Goal: Transaction & Acquisition: Purchase product/service

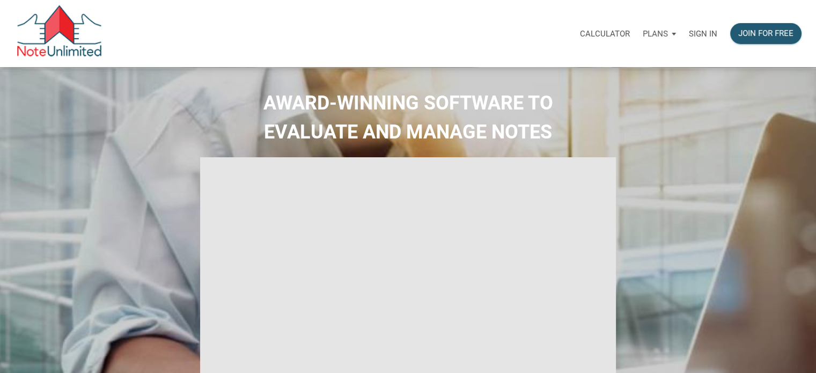
type input "Introduction to new features"
select select
click at [706, 33] on p "Sign in" at bounding box center [703, 34] width 28 height 10
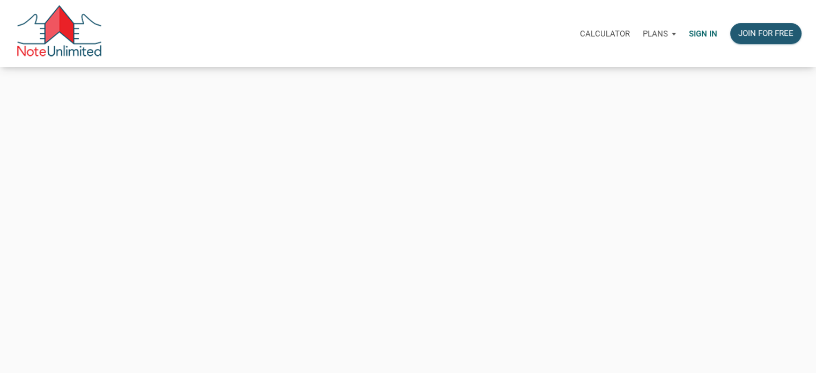
type input "taparrott727@gmail.com"
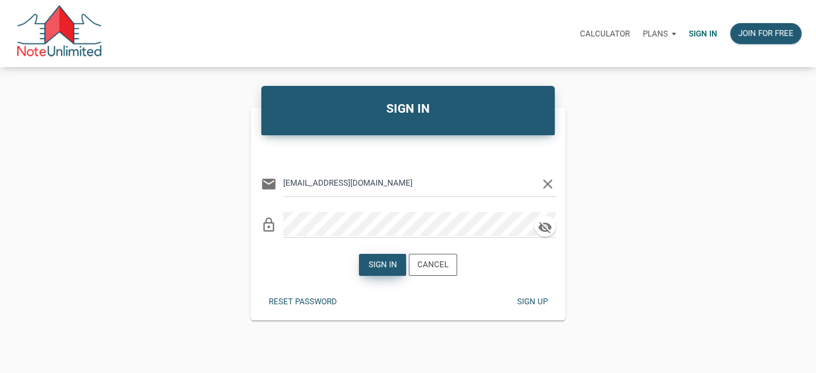
click at [376, 259] on div "Sign in" at bounding box center [383, 265] width 28 height 12
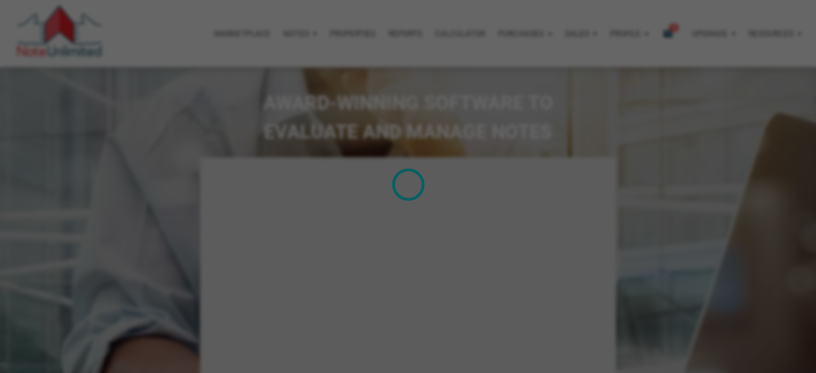
type input "Introduction to new features"
select select
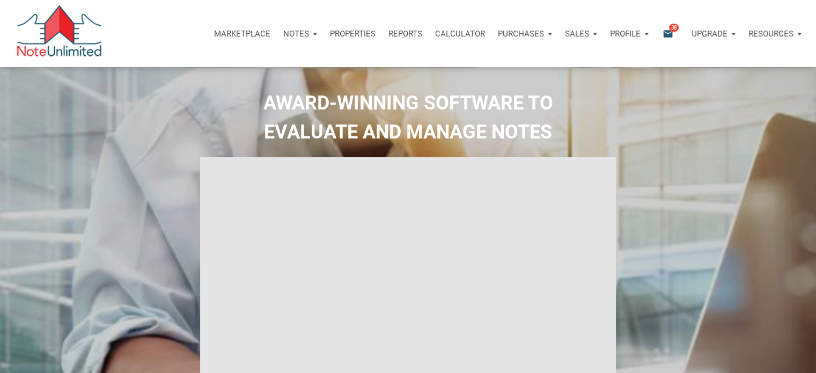
click at [667, 31] on icon "email" at bounding box center [668, 33] width 13 height 12
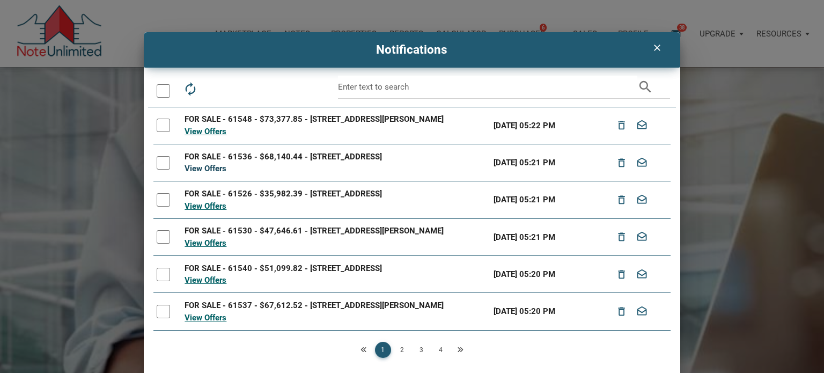
click at [215, 170] on link "View Offers" at bounding box center [206, 169] width 42 height 10
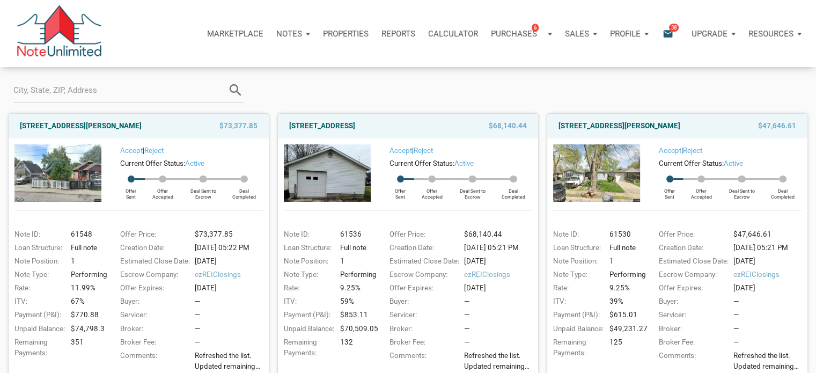
scroll to position [107, 0]
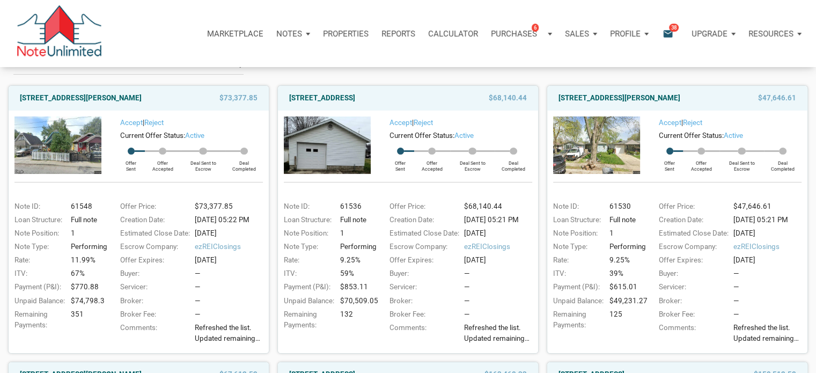
click at [340, 159] on img at bounding box center [327, 144] width 87 height 57
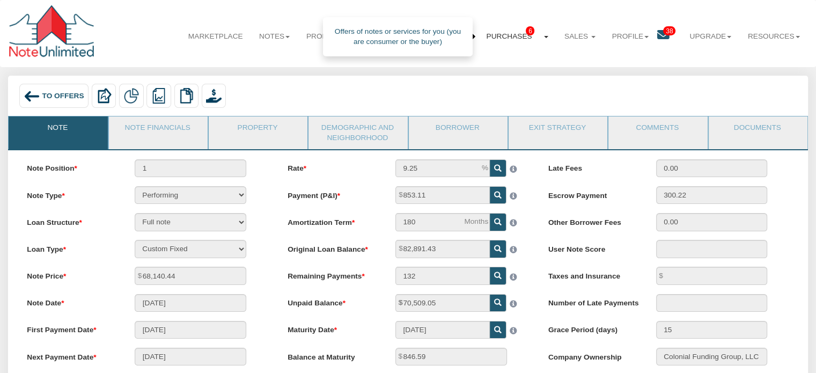
click at [504, 36] on link "Purchases 6" at bounding box center [517, 36] width 78 height 27
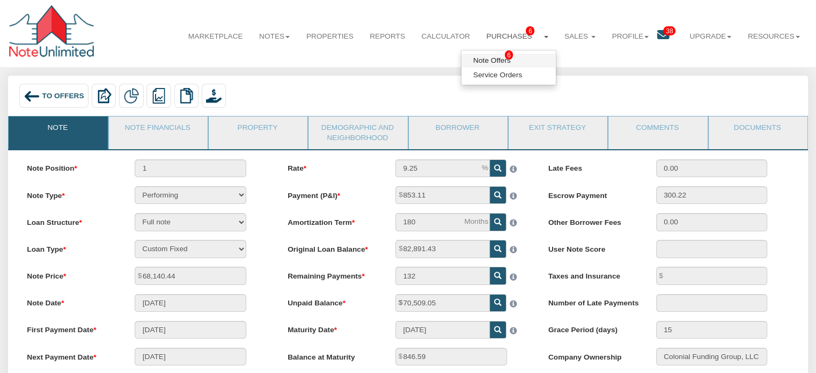
click at [490, 58] on link "Note Offers 6" at bounding box center [509, 61] width 94 height 14
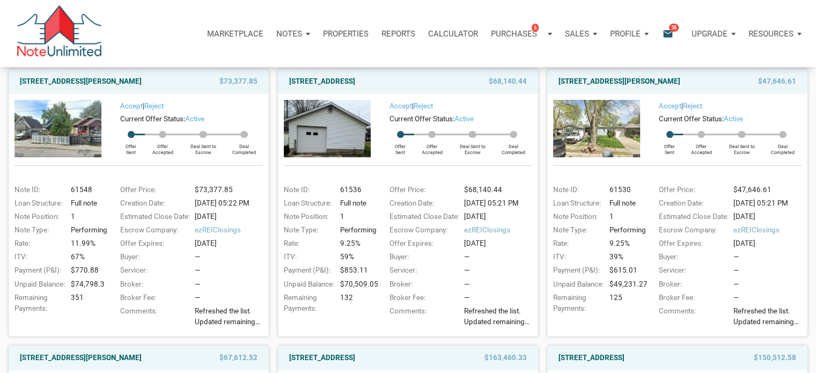
scroll to position [107, 0]
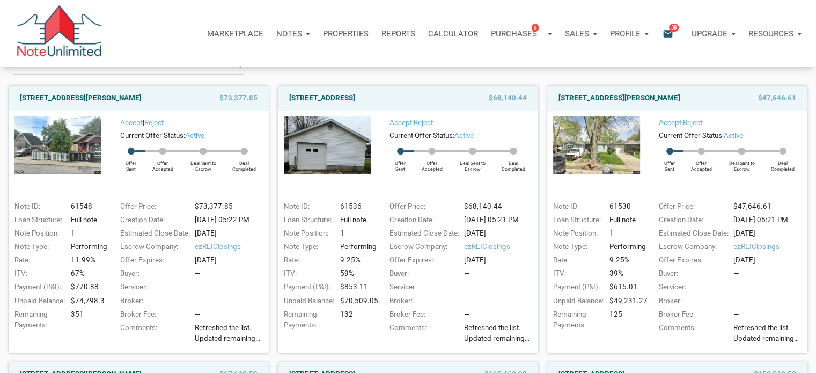
click at [361, 164] on img at bounding box center [327, 144] width 87 height 57
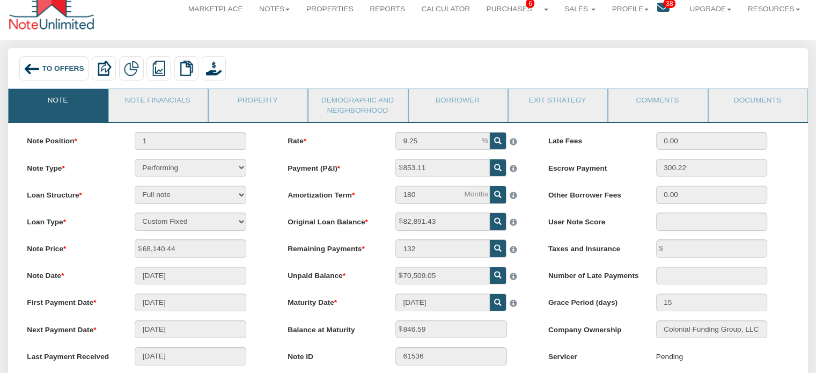
scroll to position [54, 0]
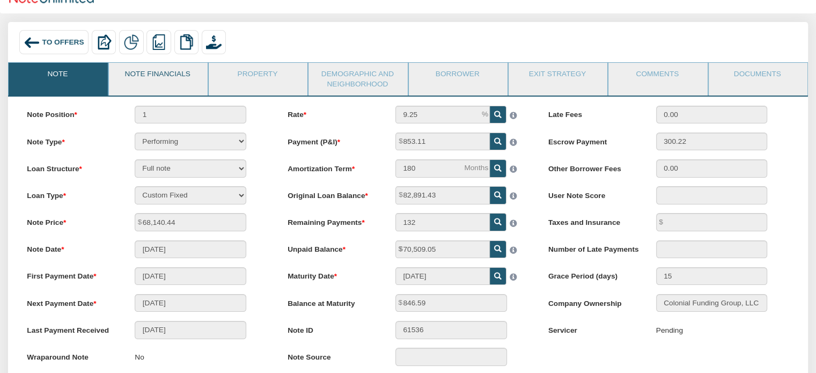
click at [181, 78] on link "Note Financials" at bounding box center [158, 76] width 98 height 27
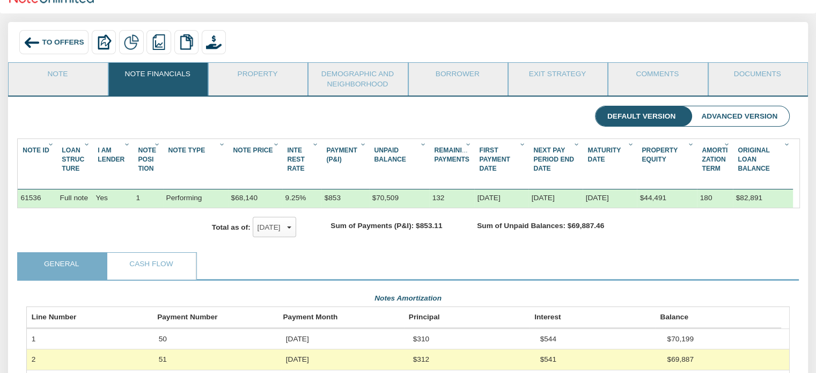
scroll to position [192, 763]
click at [269, 81] on link "Property" at bounding box center [258, 76] width 98 height 27
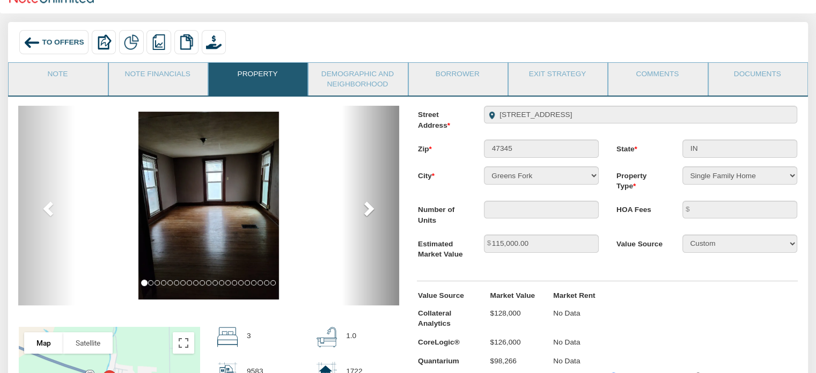
click at [365, 210] on span at bounding box center [368, 208] width 16 height 16
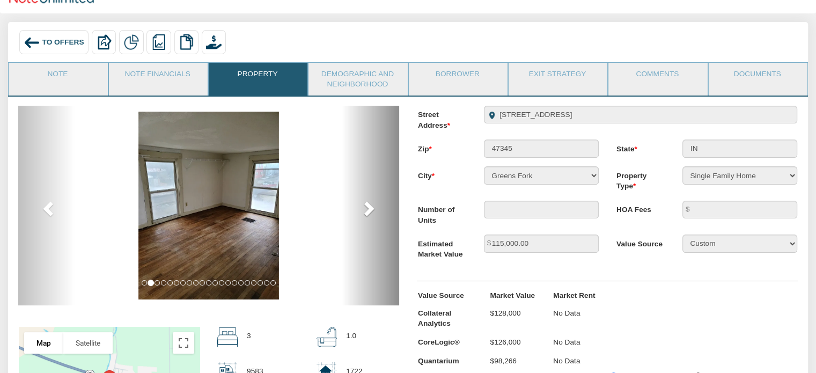
click at [365, 210] on span at bounding box center [368, 208] width 16 height 16
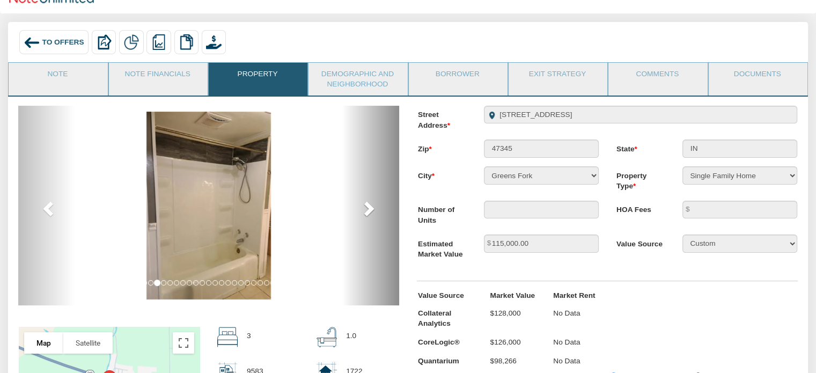
click at [365, 210] on span at bounding box center [368, 208] width 16 height 16
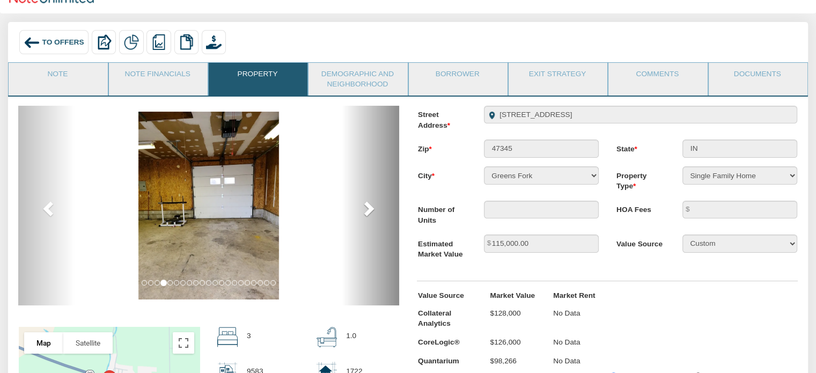
click at [367, 205] on span at bounding box center [368, 208] width 16 height 16
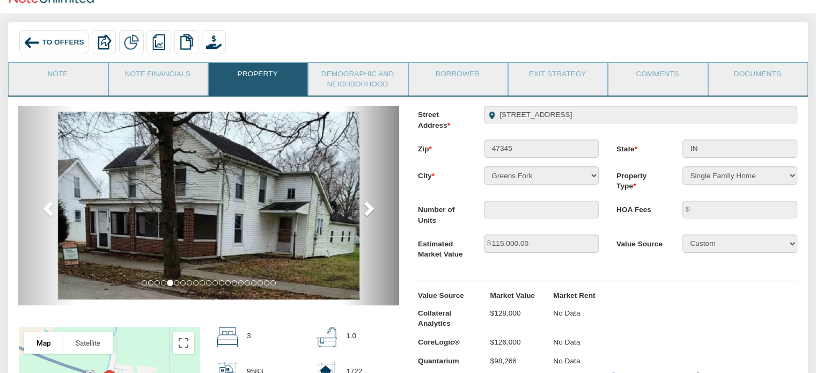
click at [367, 204] on span at bounding box center [368, 208] width 16 height 16
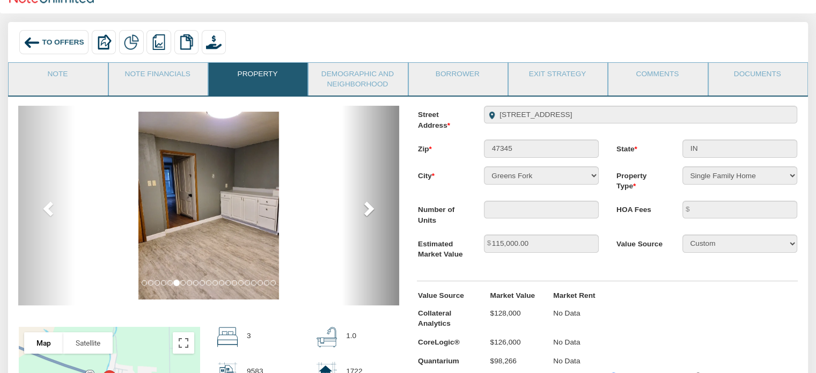
click at [367, 202] on span at bounding box center [368, 208] width 16 height 16
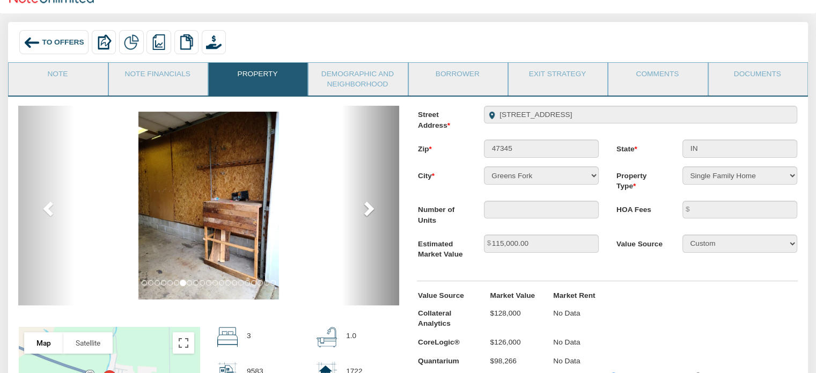
click at [367, 201] on span at bounding box center [368, 208] width 16 height 16
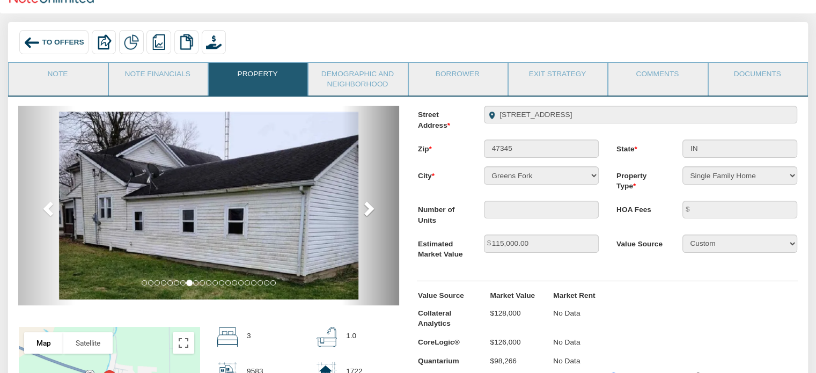
click at [367, 201] on span at bounding box center [368, 208] width 16 height 16
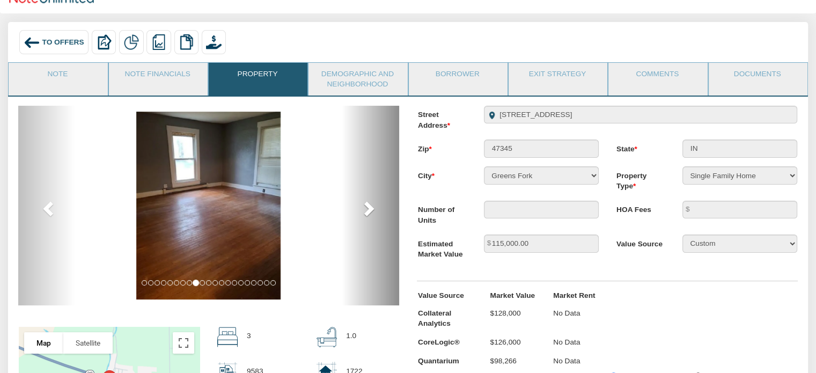
click at [367, 201] on span at bounding box center [368, 208] width 16 height 16
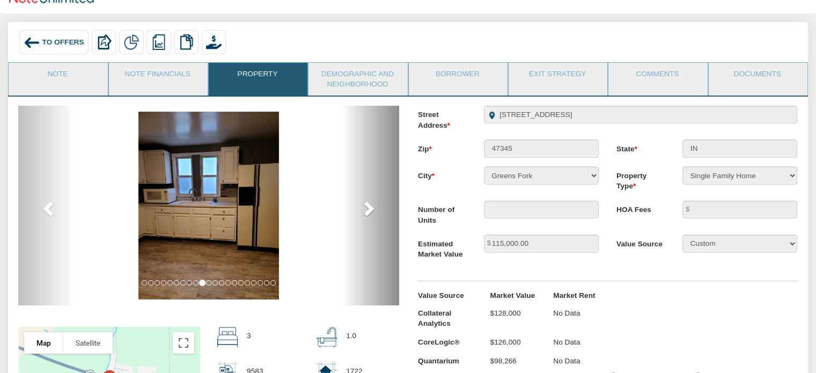
click at [367, 201] on span at bounding box center [368, 208] width 16 height 16
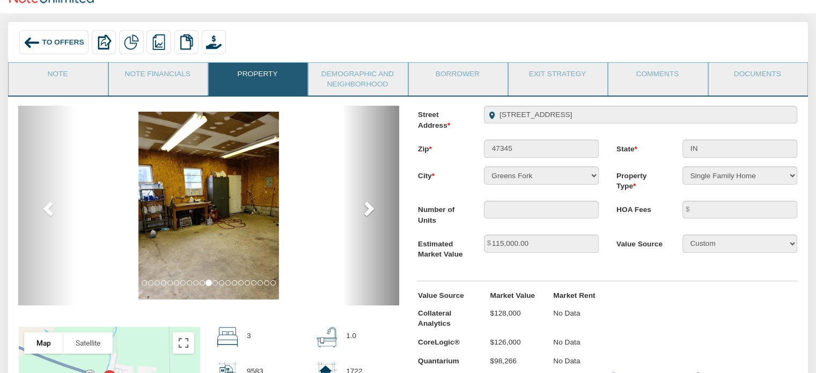
click at [367, 201] on span at bounding box center [368, 208] width 16 height 16
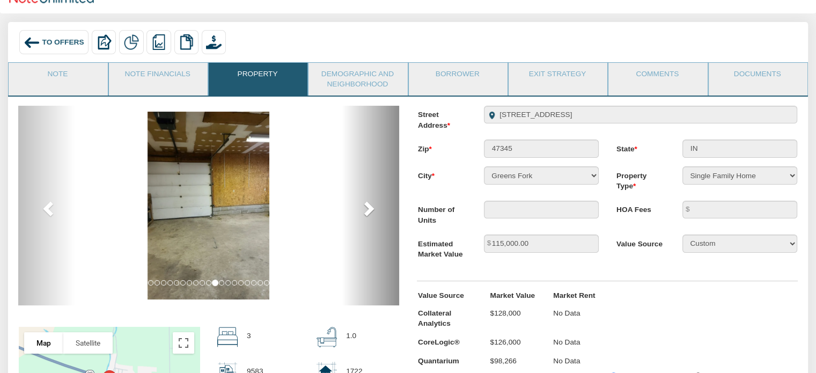
click at [367, 201] on span at bounding box center [368, 208] width 16 height 16
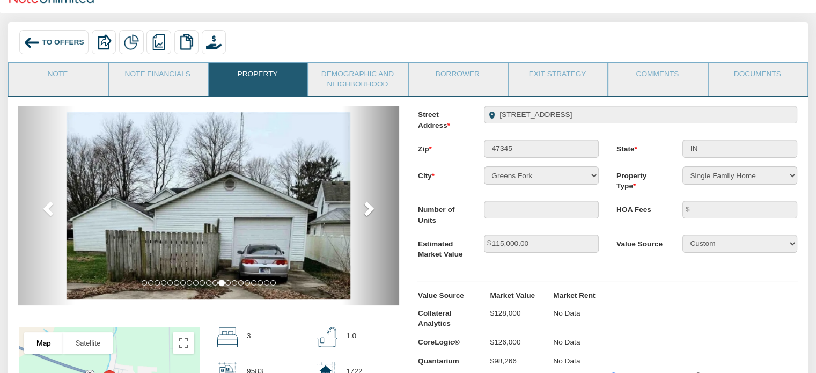
click at [367, 201] on span at bounding box center [368, 208] width 16 height 16
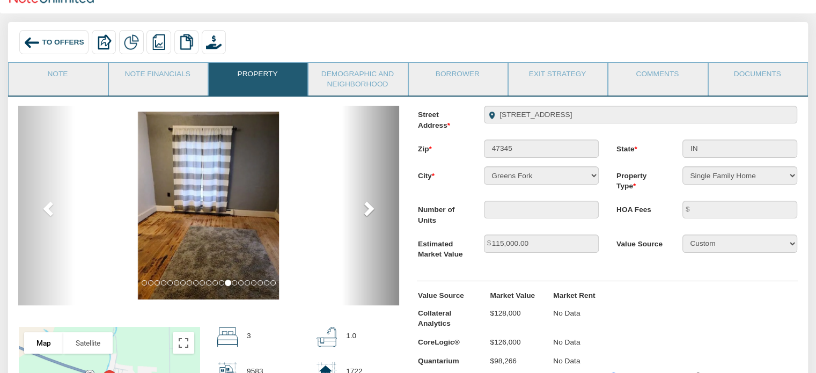
click at [367, 201] on span at bounding box center [368, 208] width 16 height 16
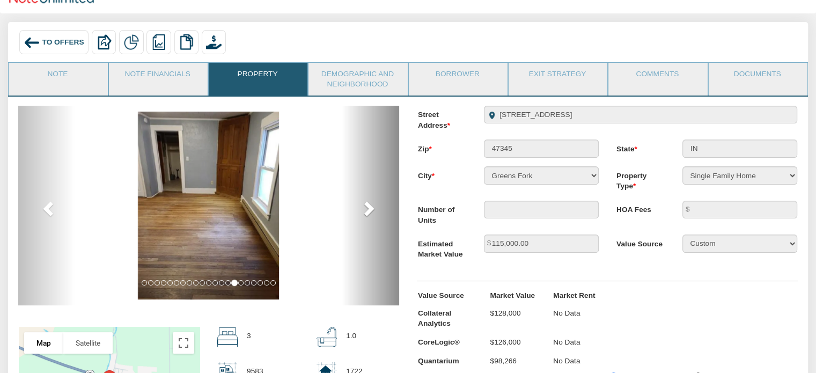
click at [367, 201] on span at bounding box center [368, 208] width 16 height 16
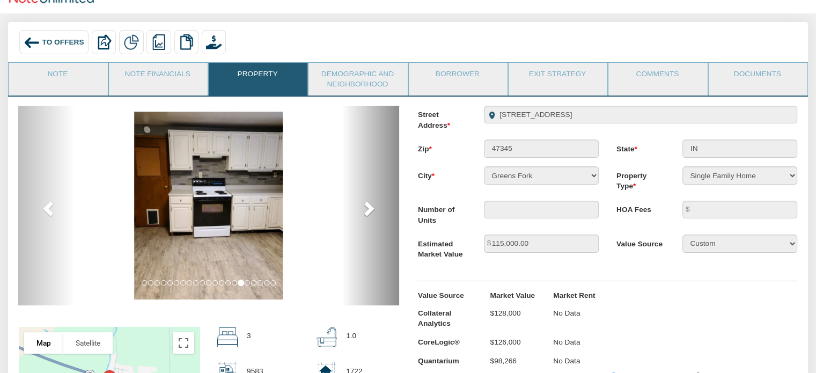
click at [367, 201] on span at bounding box center [368, 208] width 16 height 16
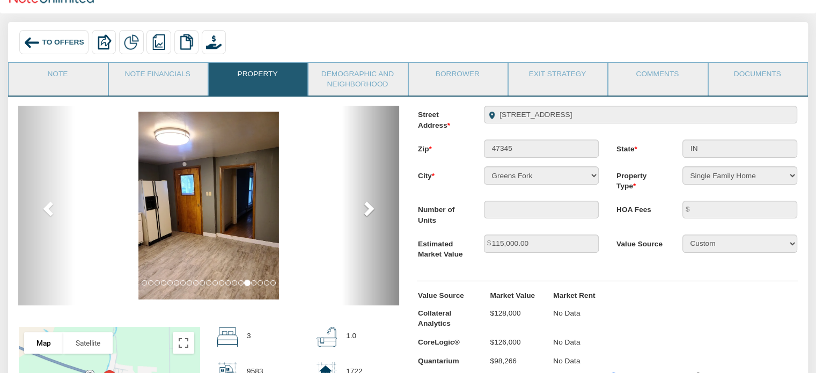
click at [367, 201] on span at bounding box center [368, 208] width 16 height 16
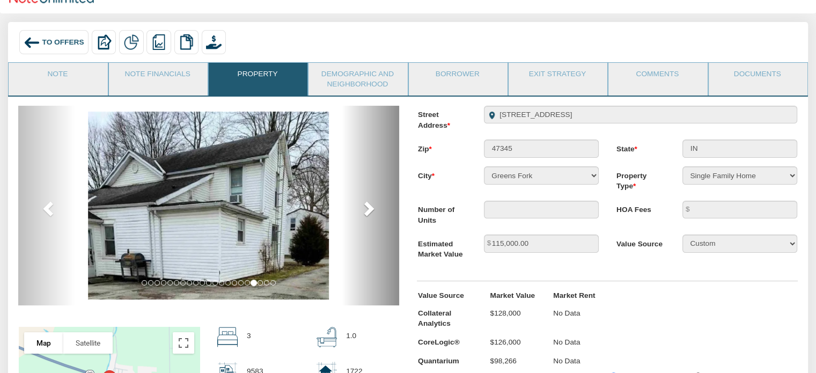
click at [367, 201] on span at bounding box center [368, 208] width 16 height 16
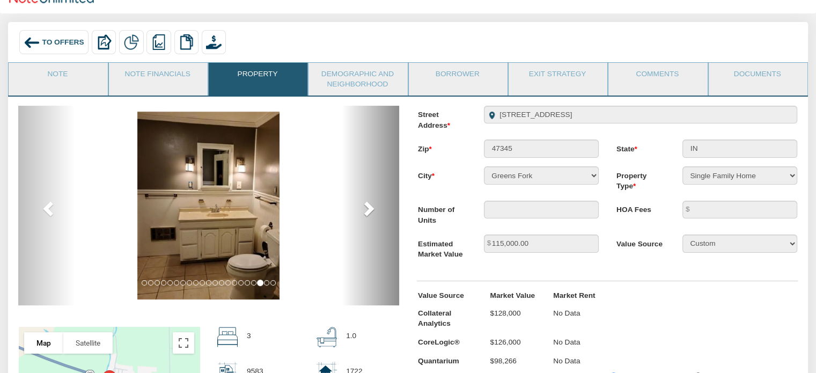
click at [367, 201] on span at bounding box center [368, 208] width 16 height 16
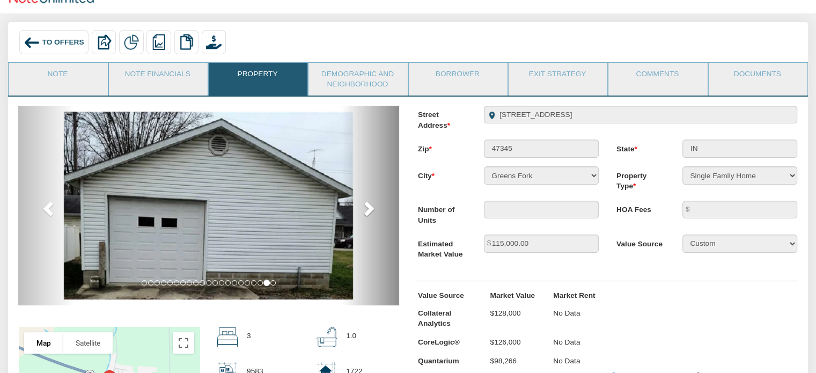
click at [367, 201] on span at bounding box center [368, 208] width 16 height 16
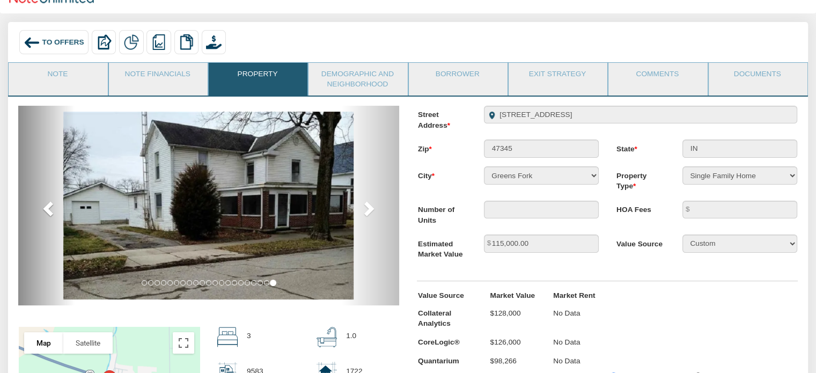
click at [49, 209] on span at bounding box center [49, 208] width 16 height 16
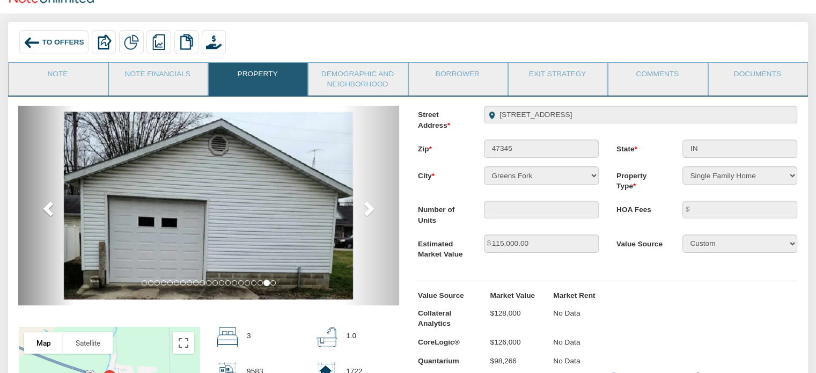
click at [49, 209] on span at bounding box center [49, 208] width 16 height 16
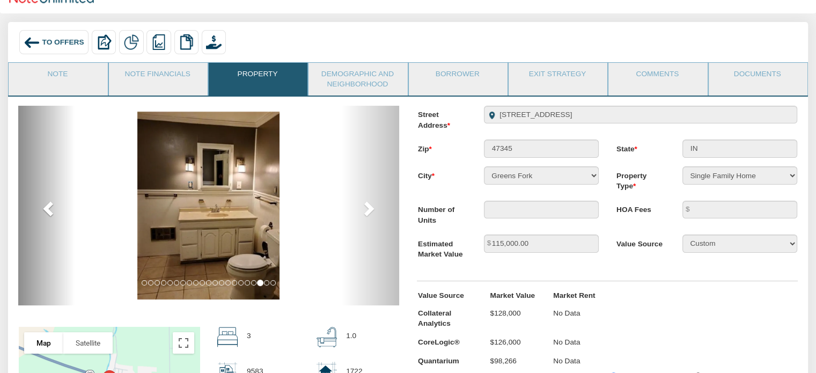
click at [49, 209] on span at bounding box center [49, 208] width 16 height 16
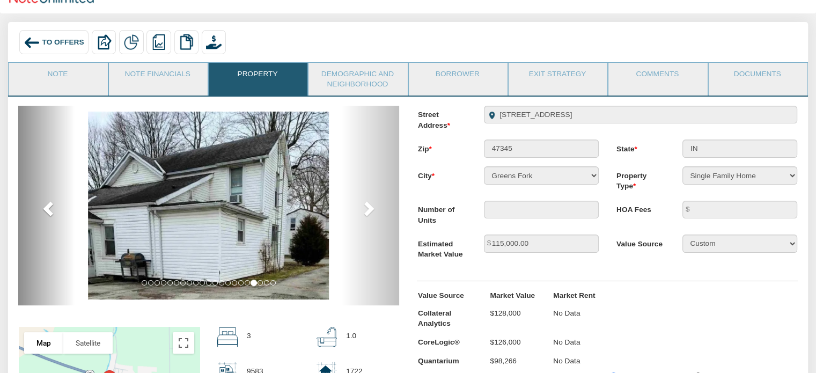
click at [49, 209] on span at bounding box center [49, 208] width 16 height 16
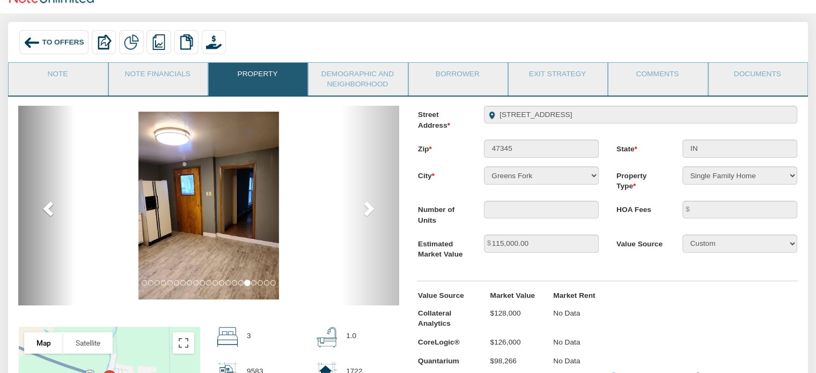
click at [49, 209] on span at bounding box center [49, 208] width 16 height 16
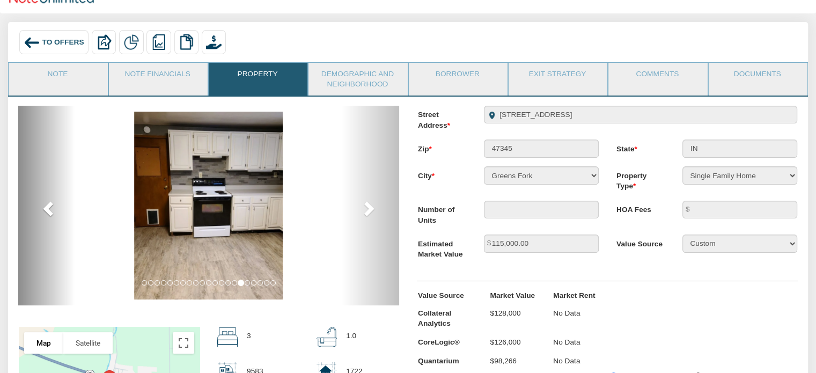
click at [49, 209] on span at bounding box center [49, 208] width 16 height 16
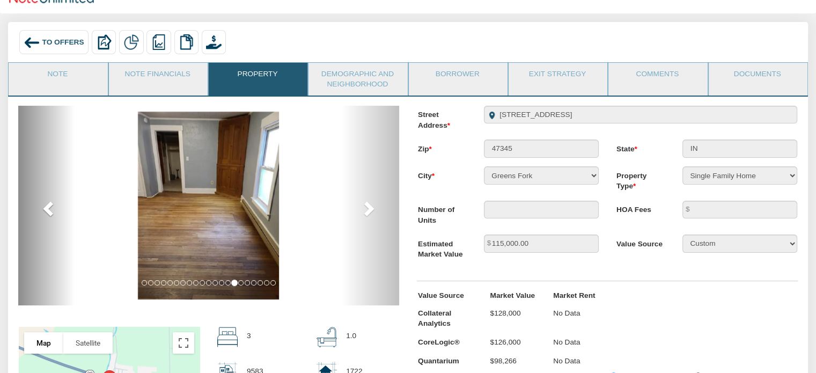
click at [49, 209] on span at bounding box center [49, 208] width 16 height 16
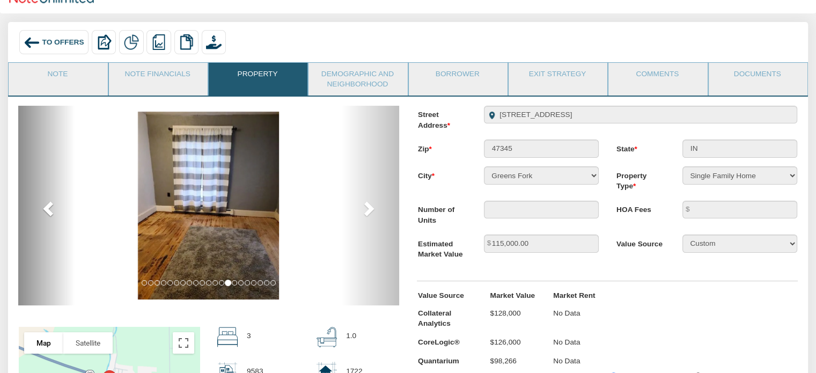
click at [49, 209] on span at bounding box center [49, 208] width 16 height 16
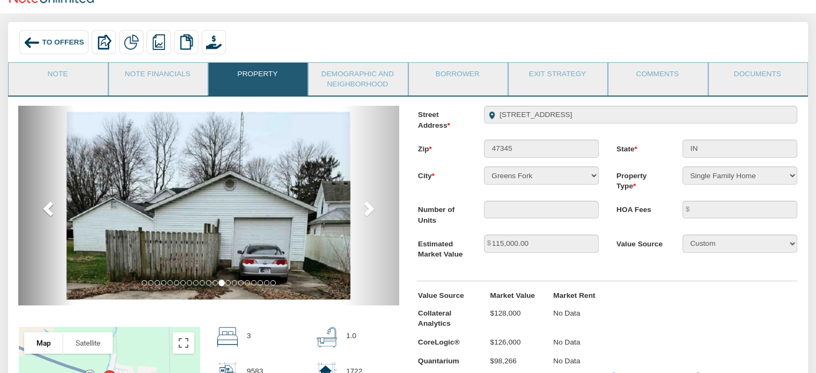
click at [49, 208] on span at bounding box center [49, 208] width 16 height 16
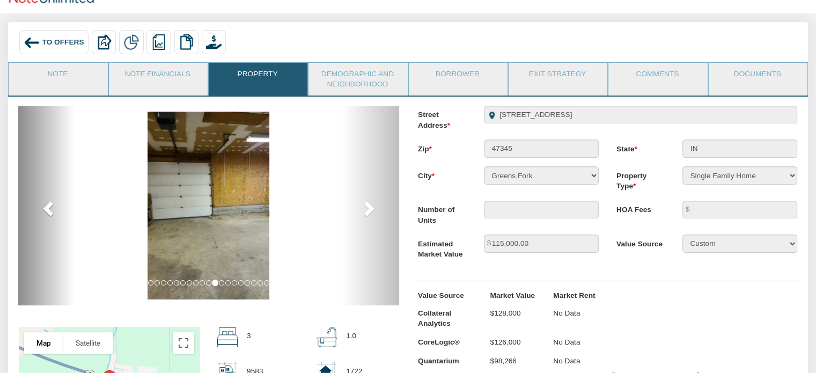
click at [49, 208] on span at bounding box center [49, 208] width 16 height 16
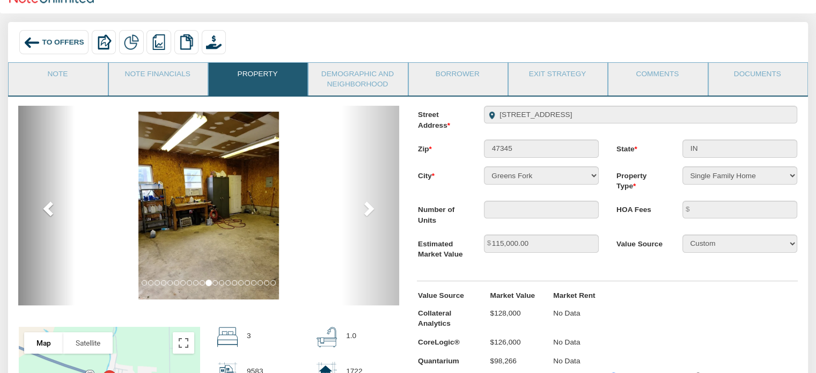
click at [49, 208] on span at bounding box center [49, 208] width 16 height 16
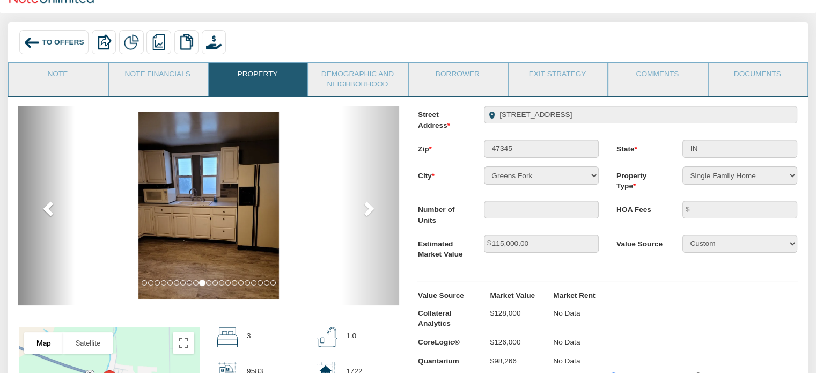
click at [52, 208] on span at bounding box center [49, 208] width 16 height 16
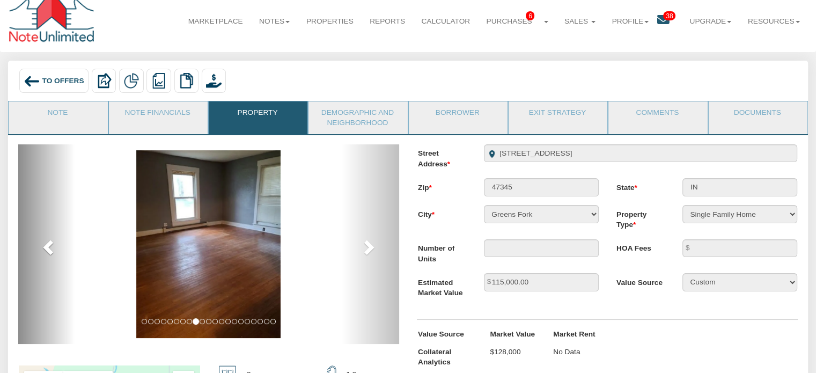
scroll to position [0, 0]
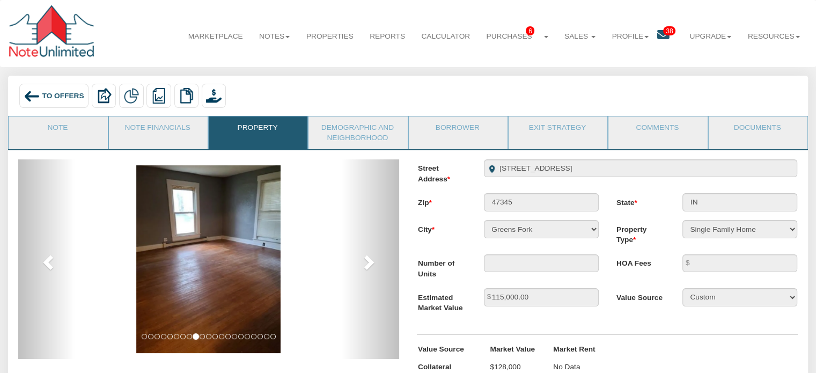
click at [47, 96] on span "To Offers" at bounding box center [63, 96] width 42 height 8
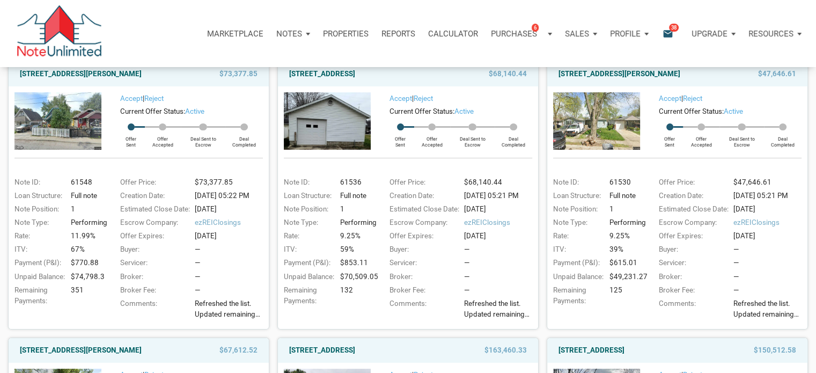
scroll to position [107, 0]
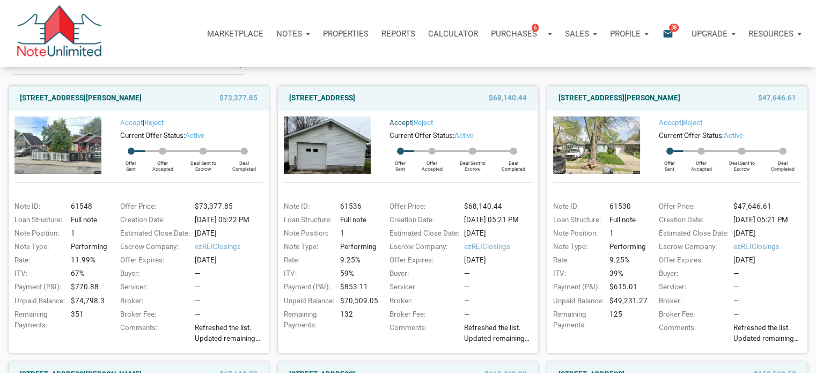
click at [397, 123] on link "Accept" at bounding box center [401, 123] width 23 height 8
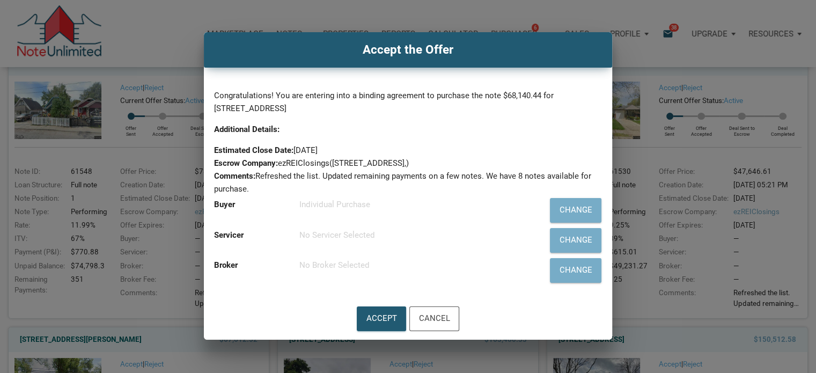
scroll to position [161, 0]
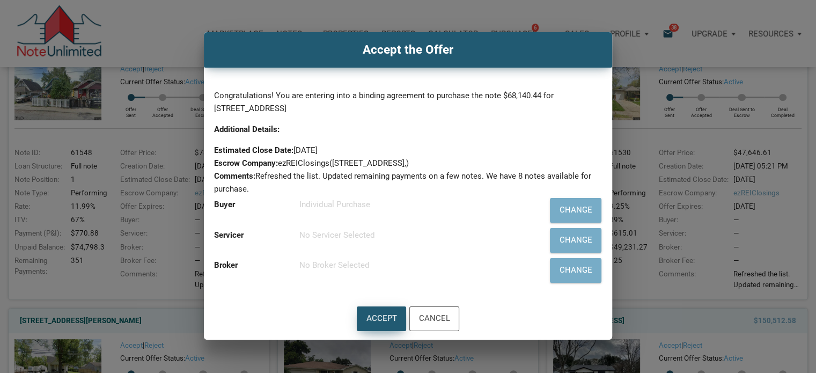
click at [374, 317] on div "Accept" at bounding box center [382, 319] width 31 height 14
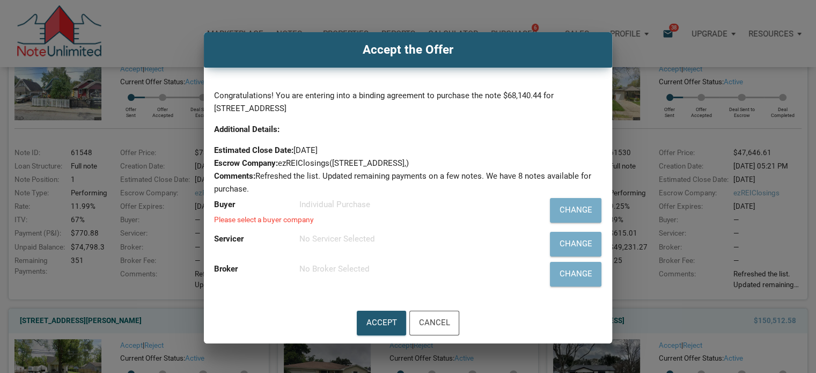
click at [386, 206] on div "Individual Purchase" at bounding box center [410, 204] width 223 height 13
click at [346, 202] on div "Individual Purchase" at bounding box center [410, 204] width 223 height 13
click at [285, 223] on div "Please select a buyer company" at bounding box center [368, 220] width 308 height 8
click at [566, 205] on div "Change" at bounding box center [575, 210] width 33 height 14
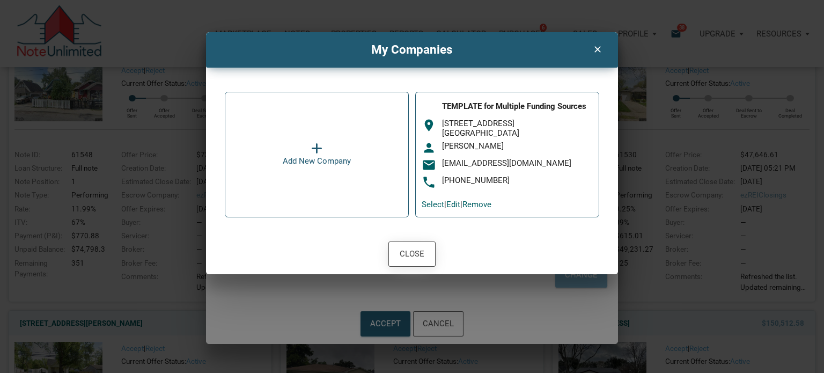
click at [410, 248] on div "Close" at bounding box center [412, 253] width 25 height 14
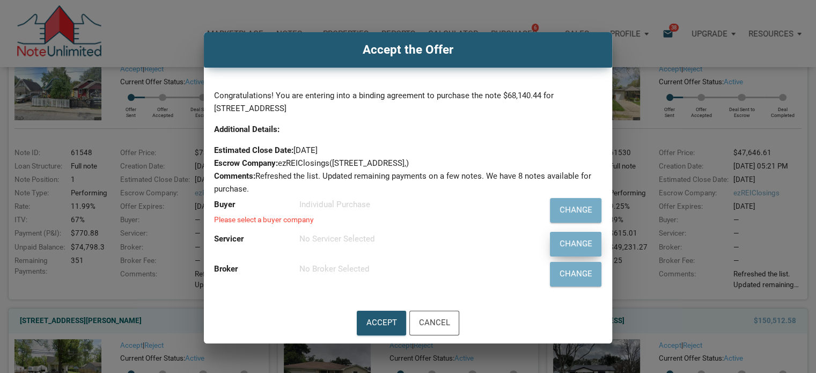
click at [569, 243] on div "Change" at bounding box center [575, 244] width 33 height 14
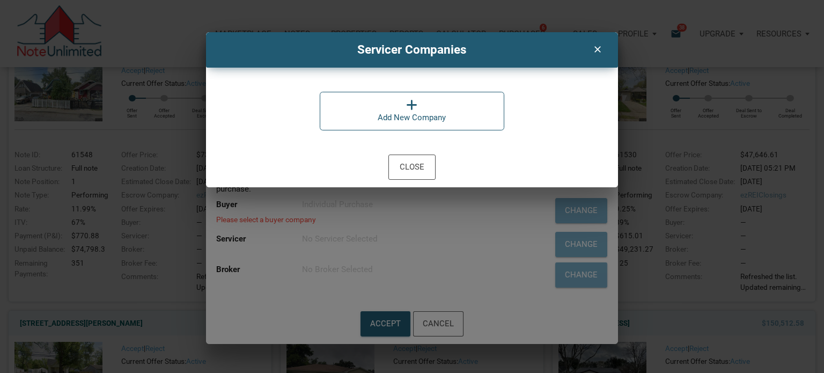
click at [444, 116] on div "Add New Company" at bounding box center [412, 117] width 68 height 13
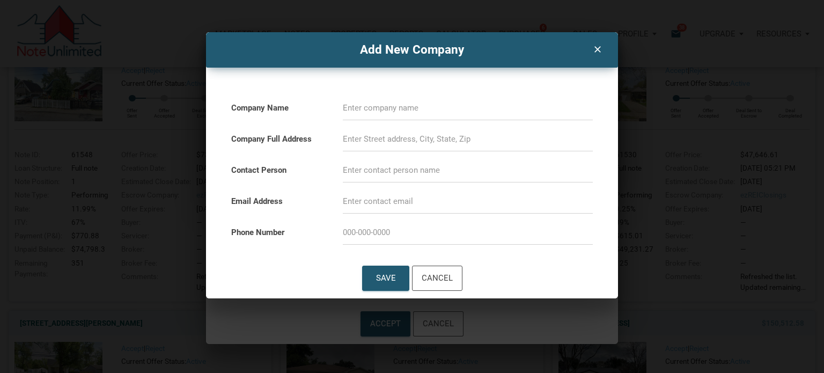
click at [377, 104] on input at bounding box center [468, 108] width 250 height 24
type input "Allied Servicing Corporation"
type input "[STREET_ADDRESS]"
type input "[PERSON_NAME]"
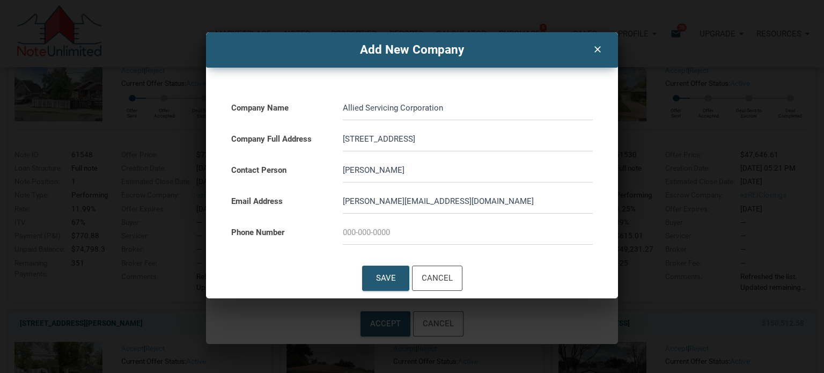
type input "[PERSON_NAME][EMAIL_ADDRESS][DOMAIN_NAME]"
type input "[PHONE_NUMBER]"
click at [389, 276] on div "Save" at bounding box center [386, 278] width 20 height 14
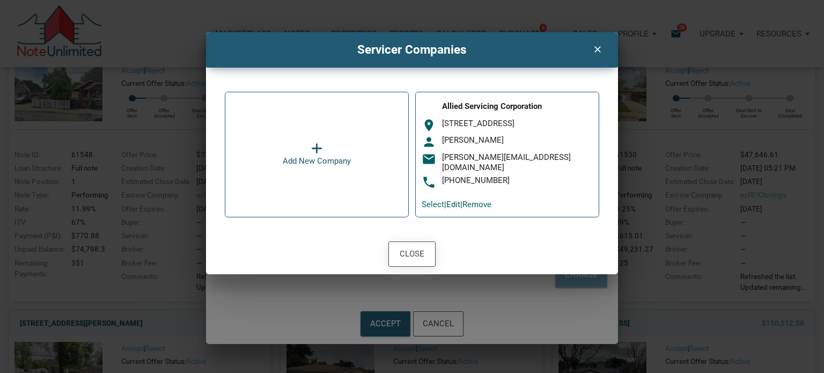
click at [406, 246] on div "Close" at bounding box center [412, 253] width 25 height 14
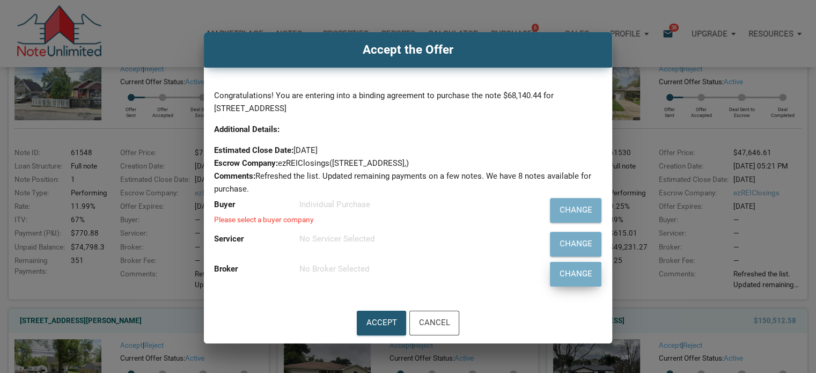
click at [573, 272] on div "Change" at bounding box center [575, 274] width 33 height 14
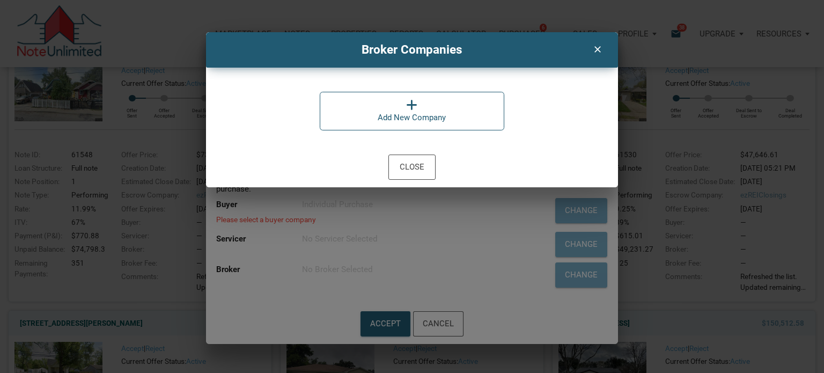
click at [816, 174] on div "Broker Companies clear Add New Company Close" at bounding box center [412, 109] width 824 height 155
click at [412, 168] on div "Close" at bounding box center [412, 166] width 25 height 14
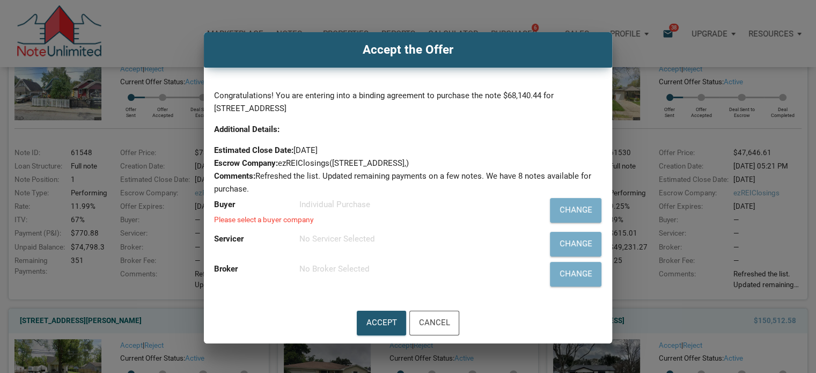
click at [320, 205] on div "Individual Purchase" at bounding box center [410, 204] width 223 height 13
click at [564, 206] on div "Change" at bounding box center [575, 210] width 33 height 14
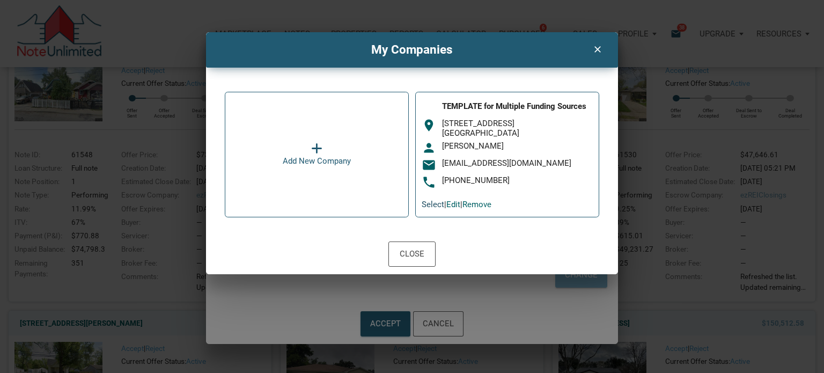
click at [439, 203] on link "Select" at bounding box center [433, 205] width 23 height 10
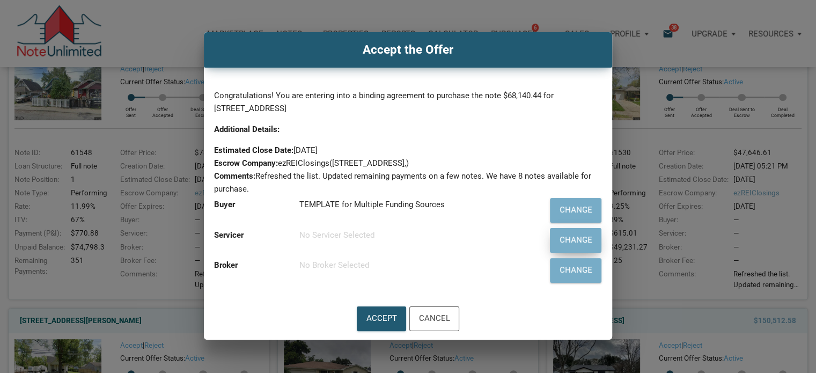
click at [565, 236] on div "Change" at bounding box center [575, 240] width 33 height 14
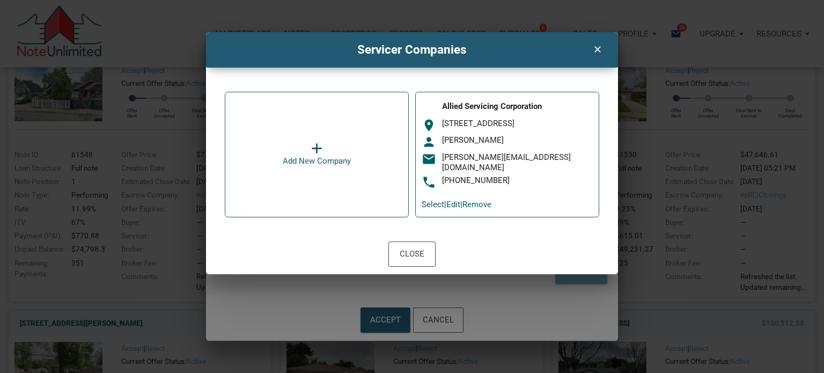
click at [434, 200] on link "Select" at bounding box center [433, 205] width 23 height 10
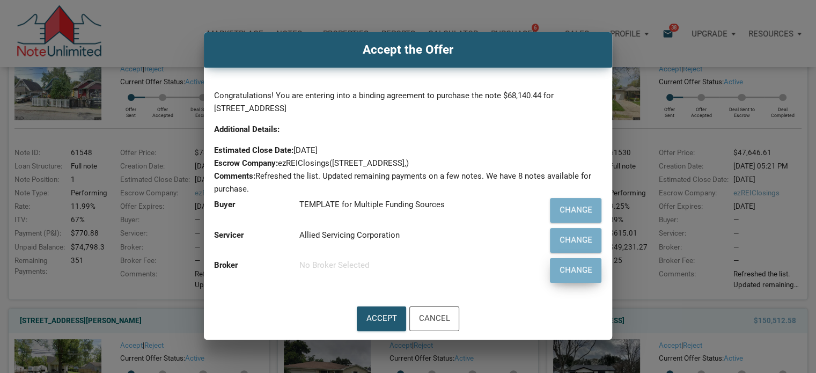
click at [565, 266] on div "Change" at bounding box center [575, 270] width 33 height 14
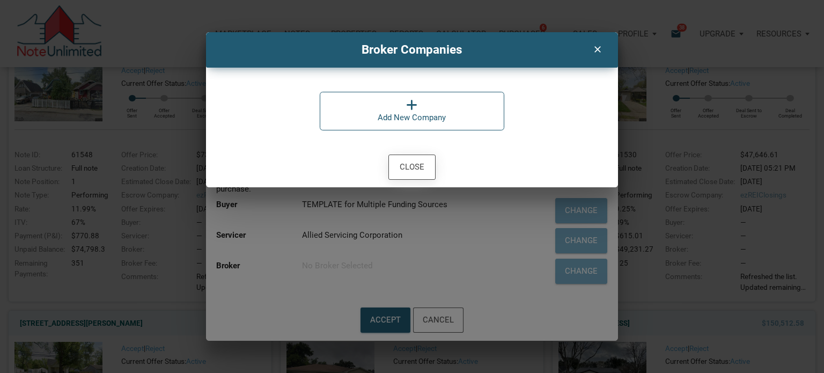
click at [416, 170] on div "Close" at bounding box center [412, 166] width 25 height 14
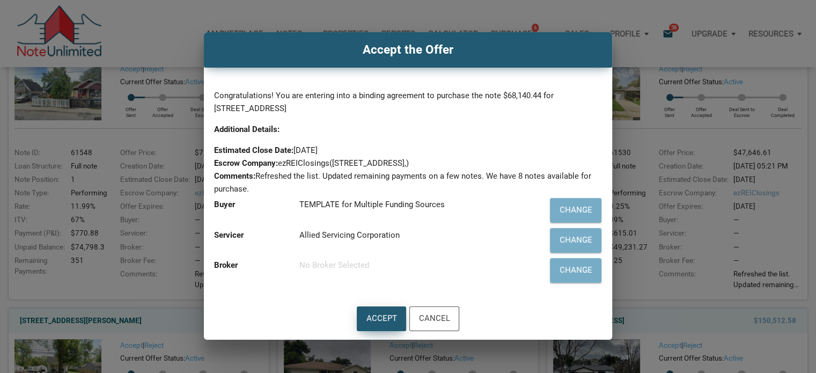
click at [372, 317] on div "Accept" at bounding box center [382, 319] width 31 height 14
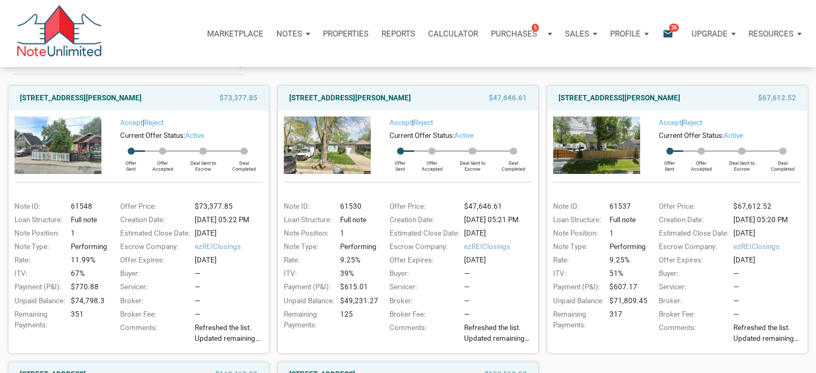
scroll to position [54, 0]
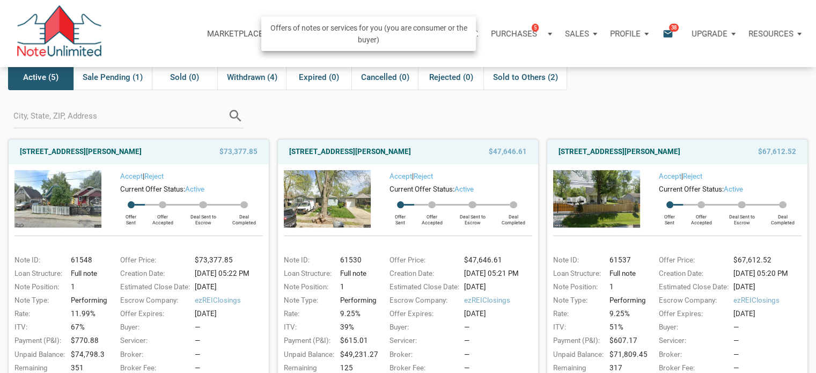
click at [526, 33] on p "Purchases" at bounding box center [514, 34] width 46 height 10
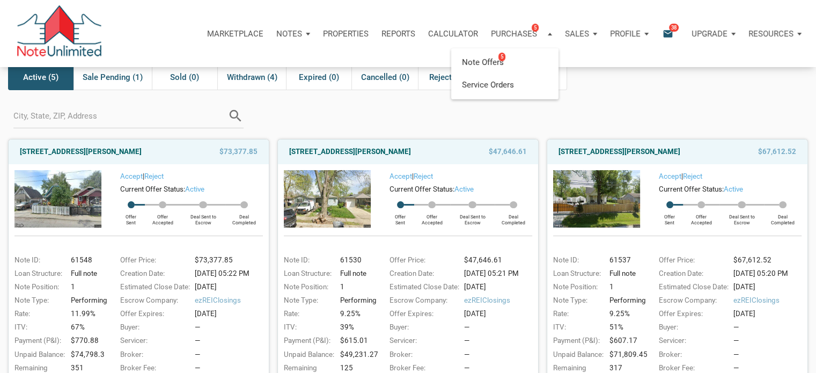
click at [619, 94] on div "Buyer's Offers Showing offers younger than 30 days. Include older offers Reload…" at bounding box center [408, 356] width 816 height 686
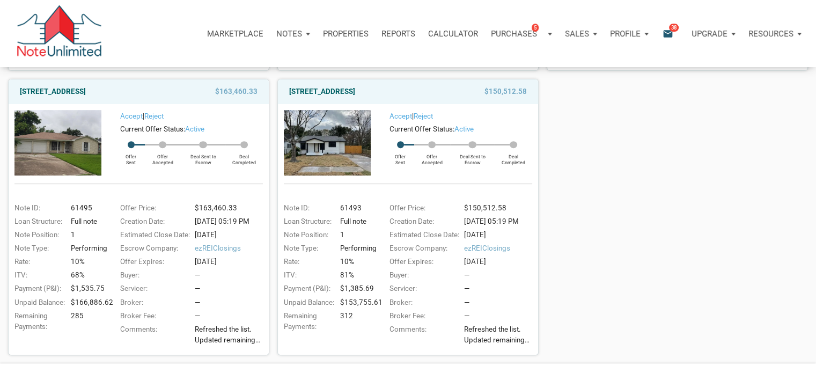
scroll to position [371, 0]
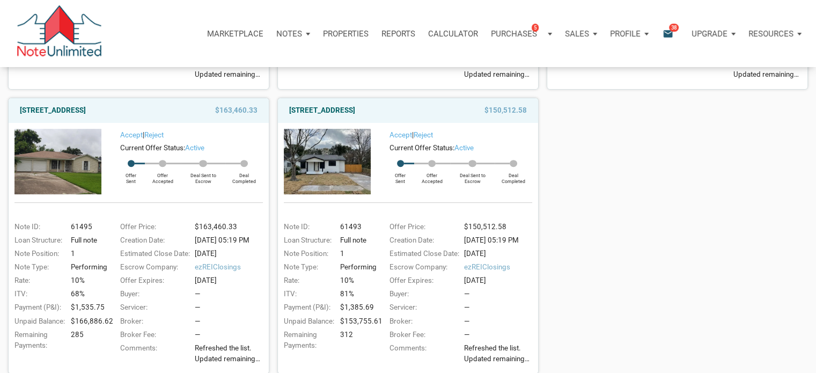
click at [667, 32] on icon "email" at bounding box center [668, 33] width 13 height 12
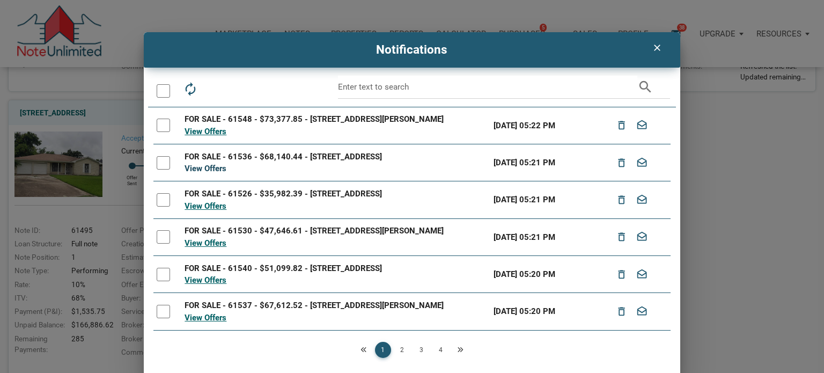
click at [215, 169] on link "View Offers" at bounding box center [206, 169] width 42 height 10
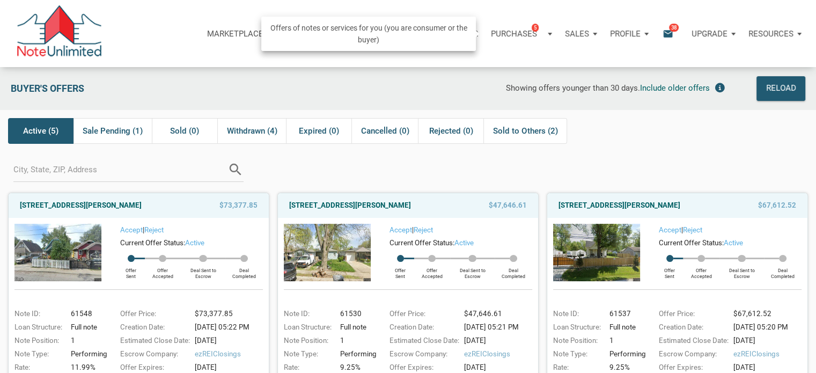
click at [511, 33] on p "Purchases" at bounding box center [514, 34] width 46 height 10
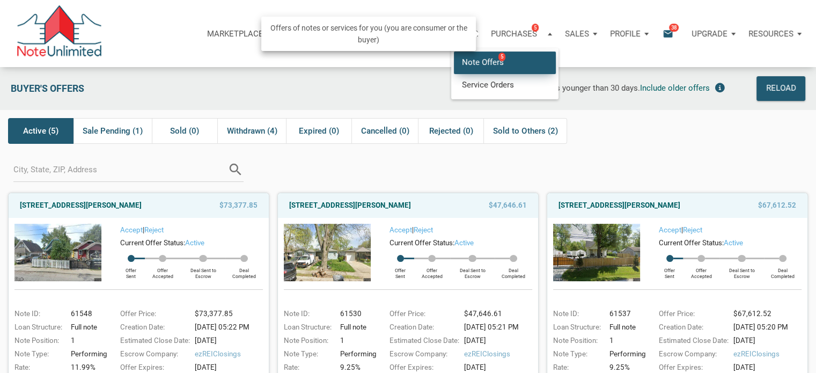
click at [497, 62] on link "Note Offers 5" at bounding box center [505, 63] width 102 height 22
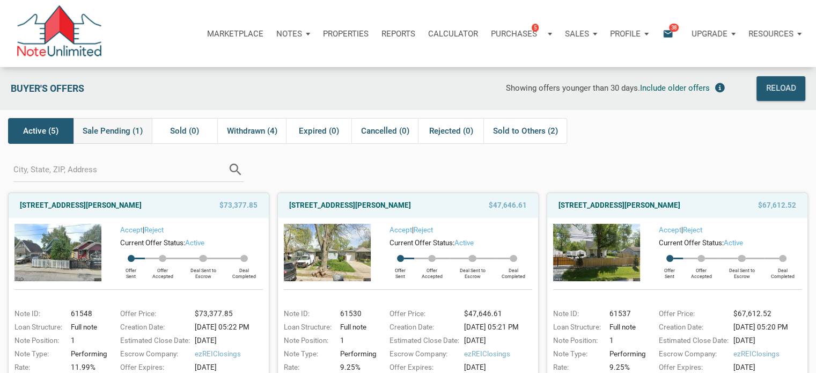
click at [121, 128] on span "Sale Pending (1)" at bounding box center [113, 131] width 60 height 13
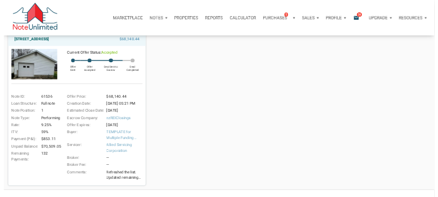
scroll to position [107, 0]
